Goal: Task Accomplishment & Management: Manage account settings

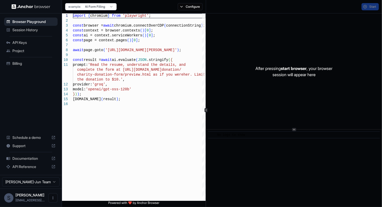
click at [29, 62] on span "Billing" at bounding box center [33, 63] width 43 height 5
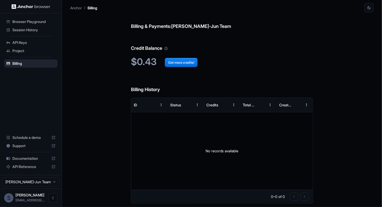
click at [278, 79] on h6 "Billing History" at bounding box center [222, 85] width 182 height 18
click at [29, 32] on span "Session History" at bounding box center [33, 29] width 43 height 5
